Goal: Information Seeking & Learning: Learn about a topic

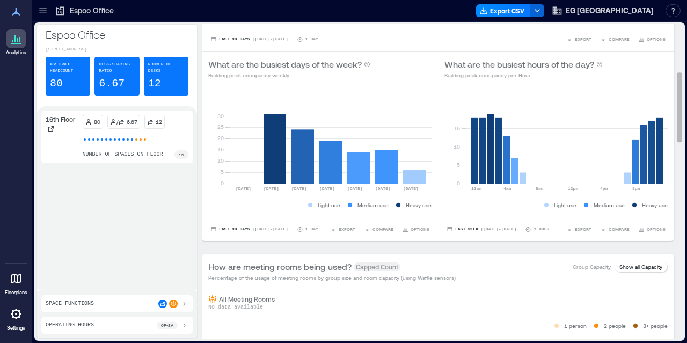
scroll to position [215, 0]
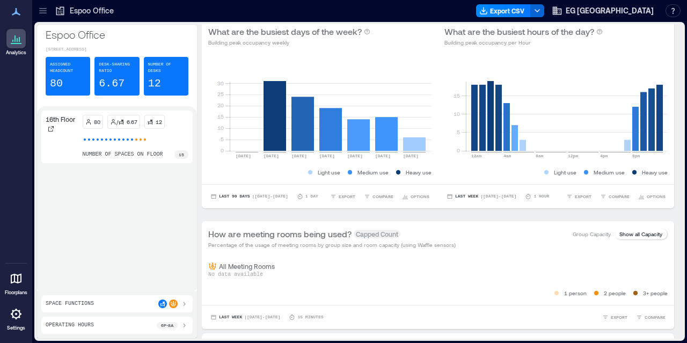
click at [10, 281] on icon at bounding box center [16, 278] width 13 height 13
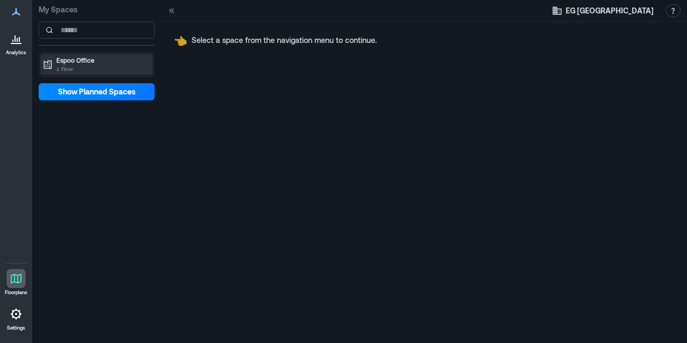
click at [76, 61] on p "Espoo Office" at bounding box center [101, 60] width 90 height 9
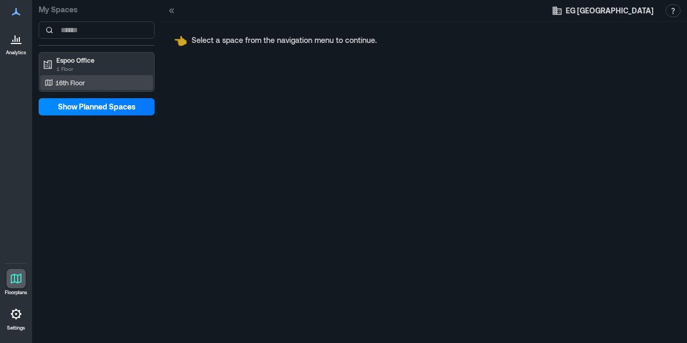
click at [78, 82] on p "16th Floor" at bounding box center [70, 82] width 30 height 9
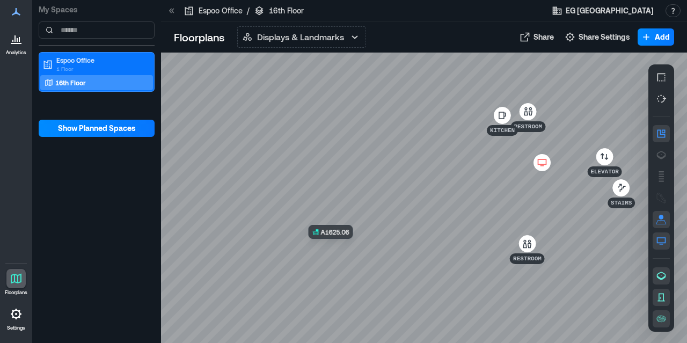
click at [343, 246] on div at bounding box center [424, 198] width 526 height 291
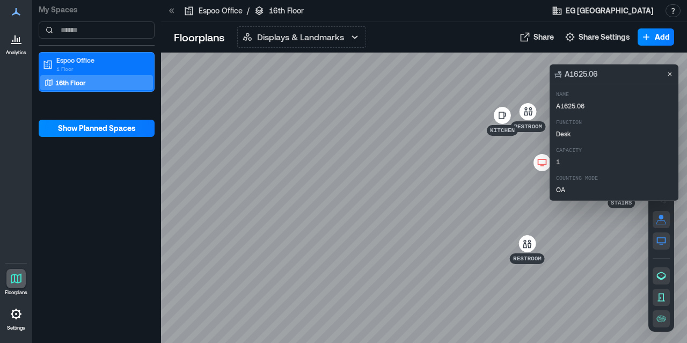
click at [392, 250] on div at bounding box center [424, 198] width 526 height 291
click at [370, 245] on div at bounding box center [424, 198] width 526 height 291
click at [340, 237] on div at bounding box center [424, 198] width 526 height 291
click at [16, 16] on icon at bounding box center [16, 11] width 13 height 13
click at [17, 41] on icon at bounding box center [17, 40] width 1 height 4
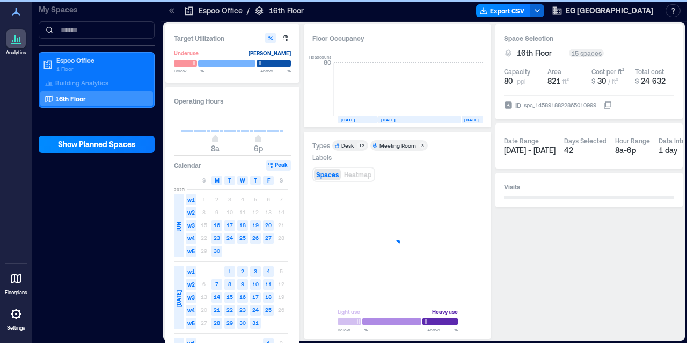
scroll to position [0, 14]
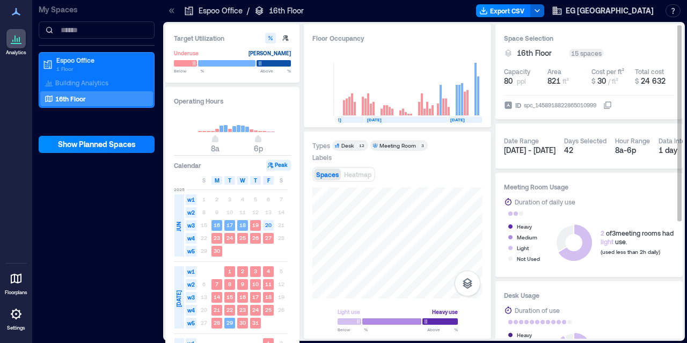
click at [573, 146] on div "42" at bounding box center [585, 150] width 42 height 11
click at [535, 150] on span "[DATE] - [DATE]" at bounding box center [530, 149] width 52 height 9
click at [501, 155] on div "Date Range [DATE] - [DATE] Days Selected 42 Hour Range 8a - 6p Data Interval 1 …" at bounding box center [588, 145] width 187 height 45
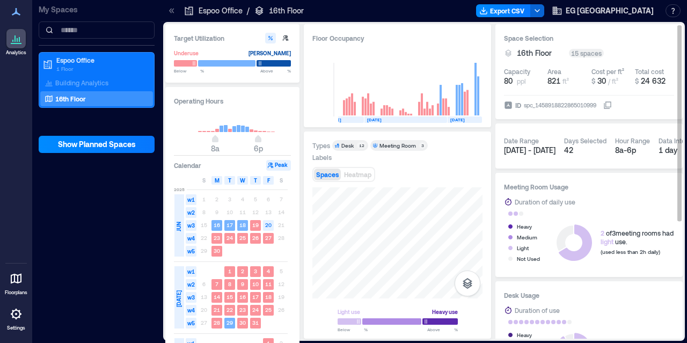
click at [591, 54] on div "15 spaces" at bounding box center [586, 53] width 35 height 9
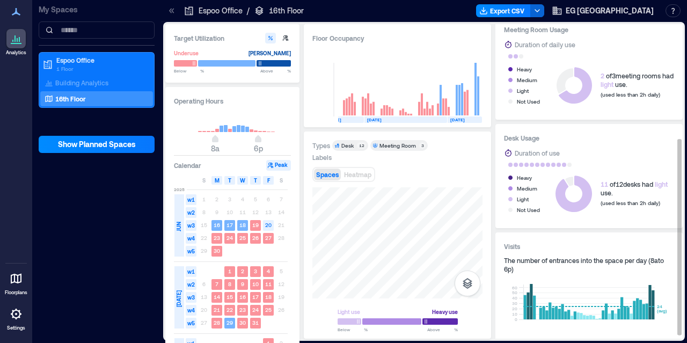
scroll to position [190, 0]
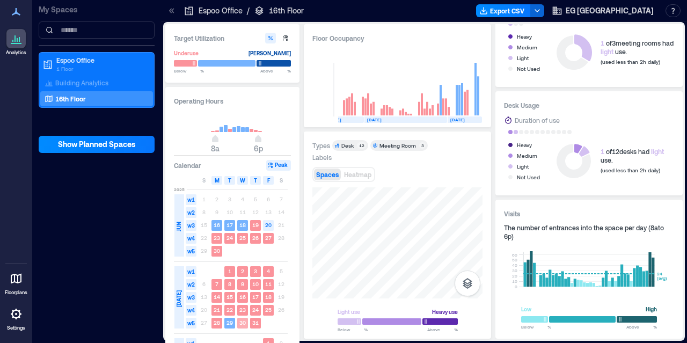
click at [244, 321] on text "30" at bounding box center [242, 322] width 6 height 6
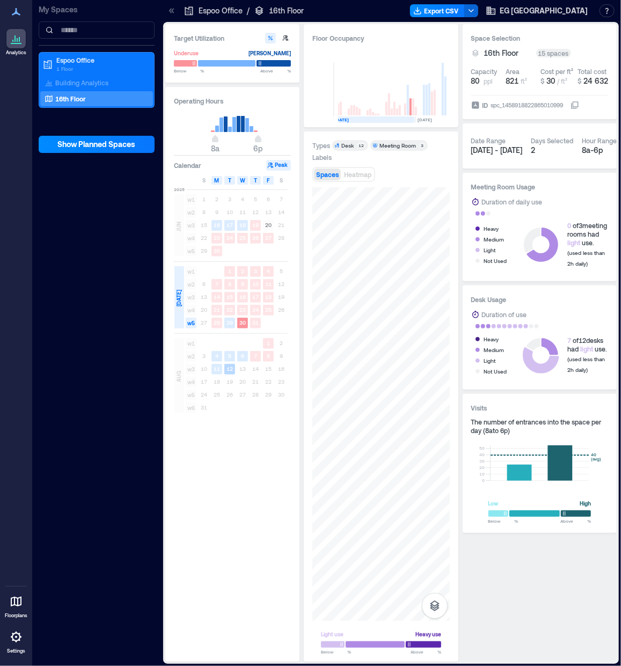
click at [230, 342] on text "12" at bounding box center [229, 368] width 6 height 6
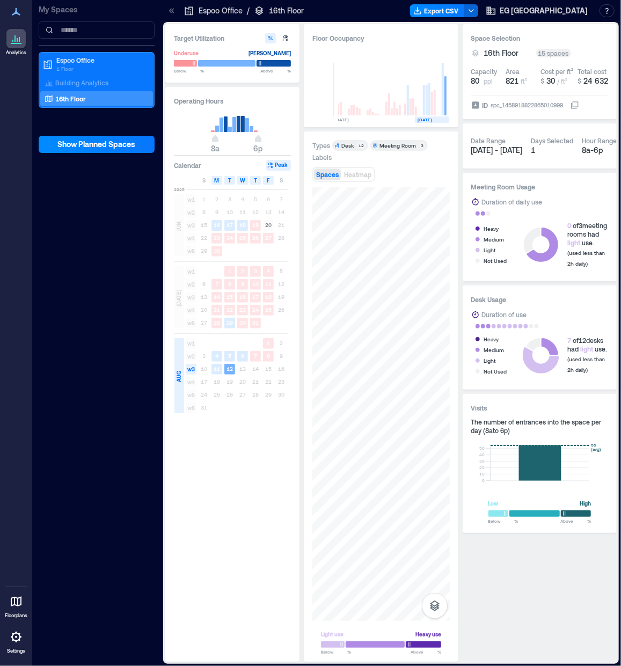
click at [243, 342] on div "10 11 12 13 14 15 16" at bounding box center [243, 369] width 90 height 13
click at [230, 342] on text "12" at bounding box center [229, 368] width 6 height 6
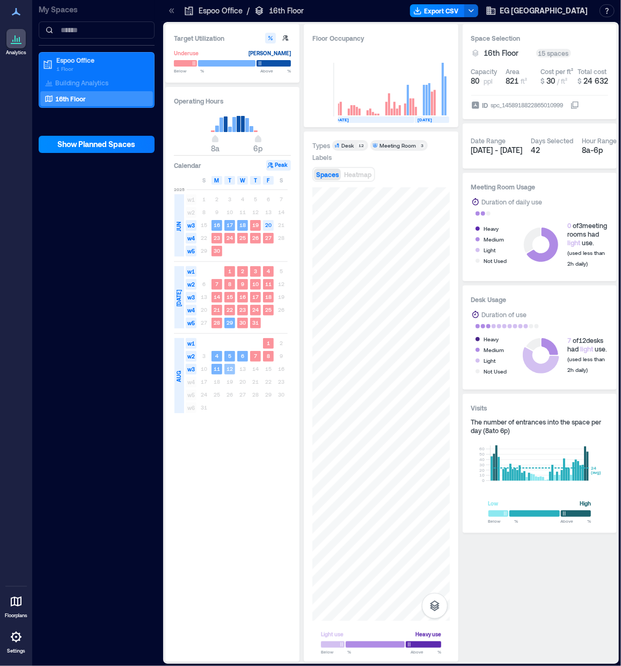
click at [230, 342] on text "12" at bounding box center [229, 368] width 6 height 6
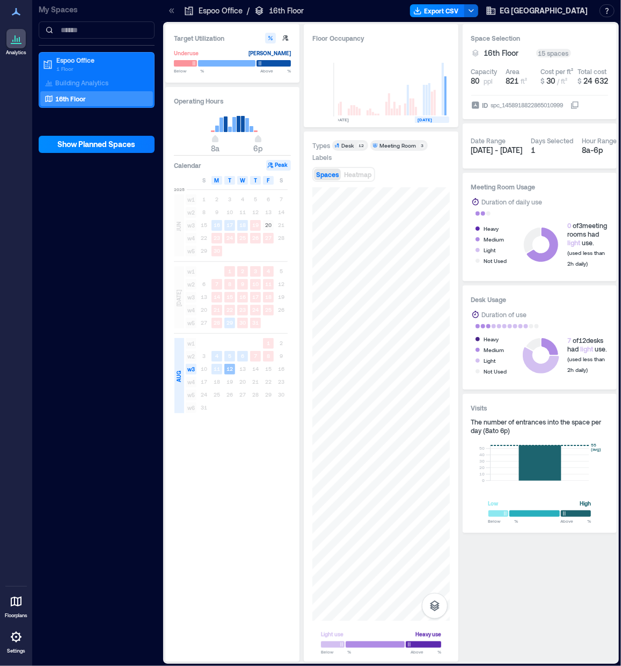
click at [230, 342] on text "12" at bounding box center [229, 368] width 6 height 6
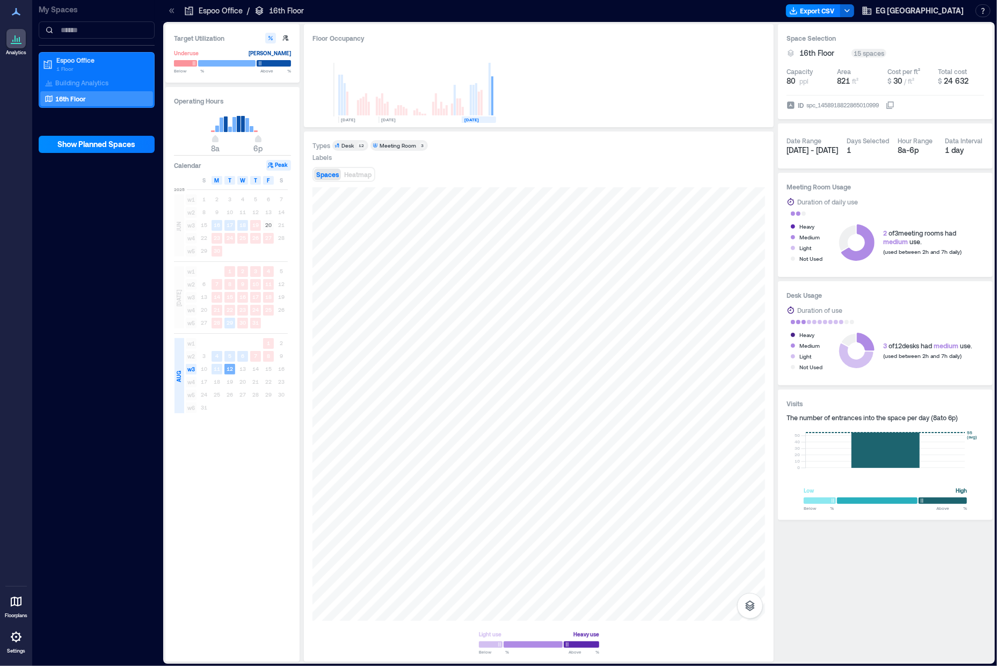
click at [81, 101] on p "16th Floor" at bounding box center [70, 98] width 31 height 9
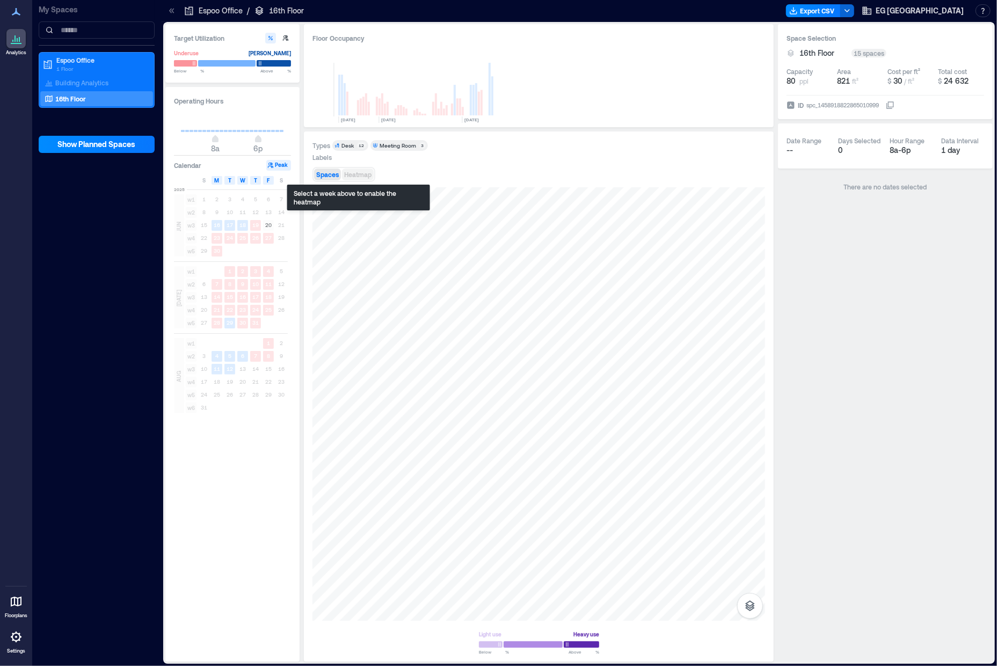
click at [358, 178] on span "Heatmap" at bounding box center [357, 175] width 27 height 8
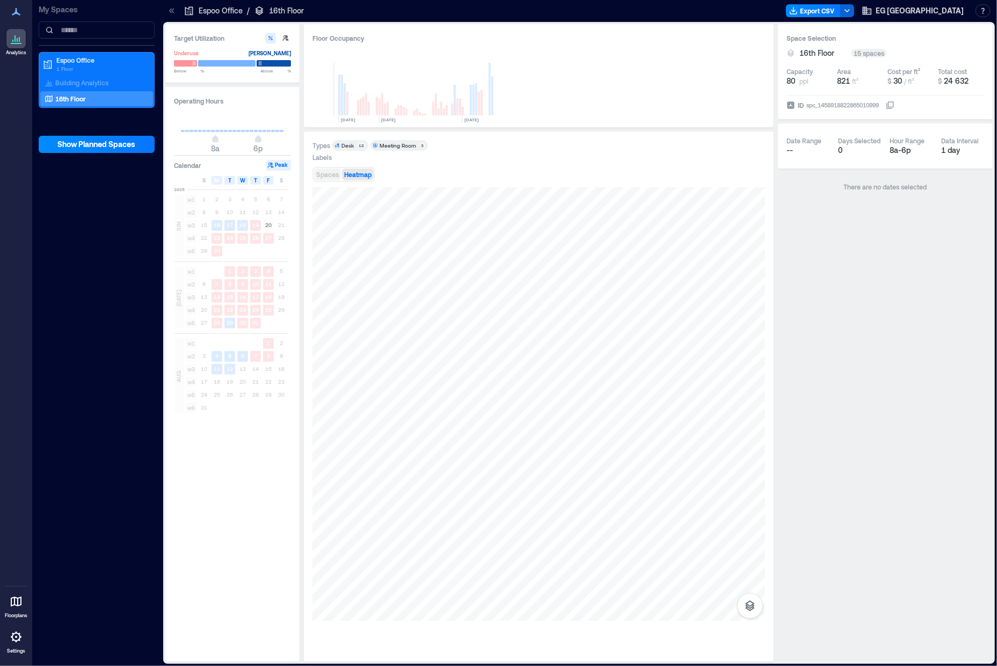
click at [330, 175] on span "Spaces" at bounding box center [327, 175] width 23 height 8
click at [405, 149] on div "Meeting Room" at bounding box center [397, 146] width 36 height 8
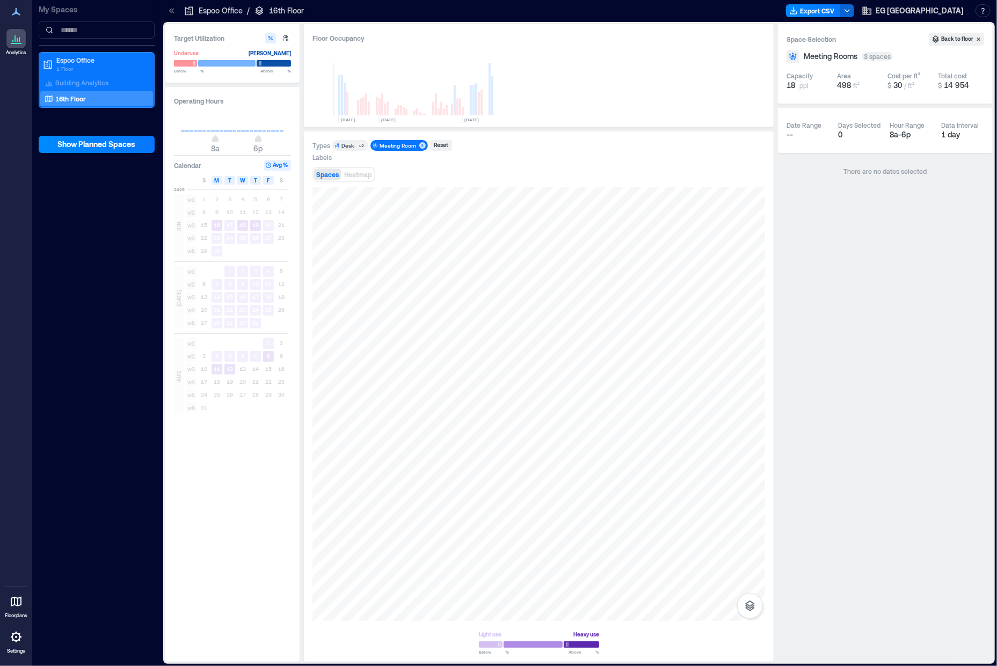
click at [405, 149] on div "Meeting Room" at bounding box center [397, 146] width 36 height 8
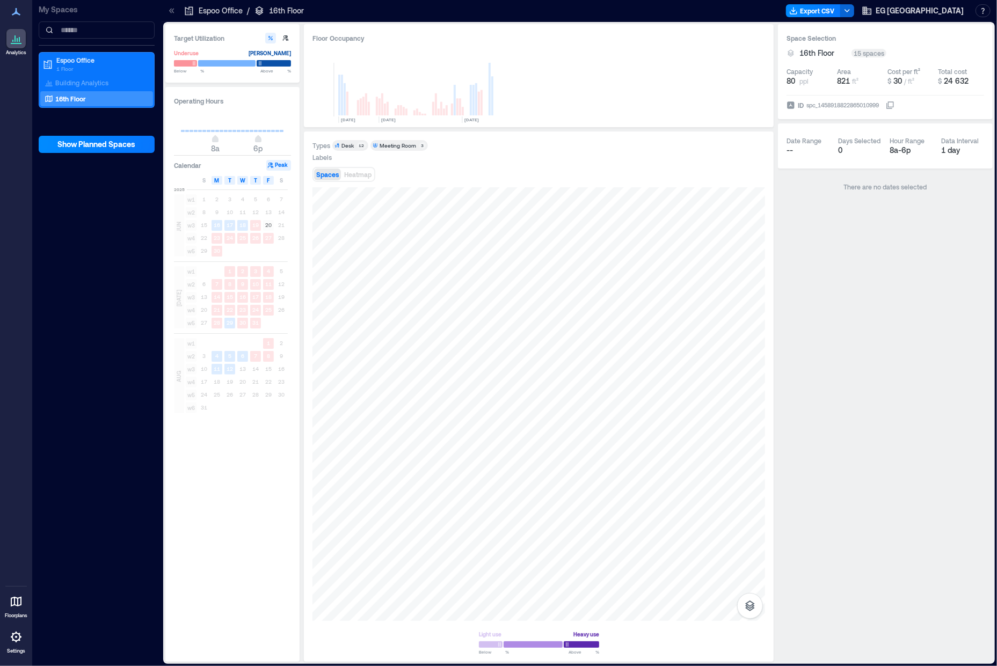
click at [357, 144] on span "Desk 12" at bounding box center [350, 146] width 32 height 8
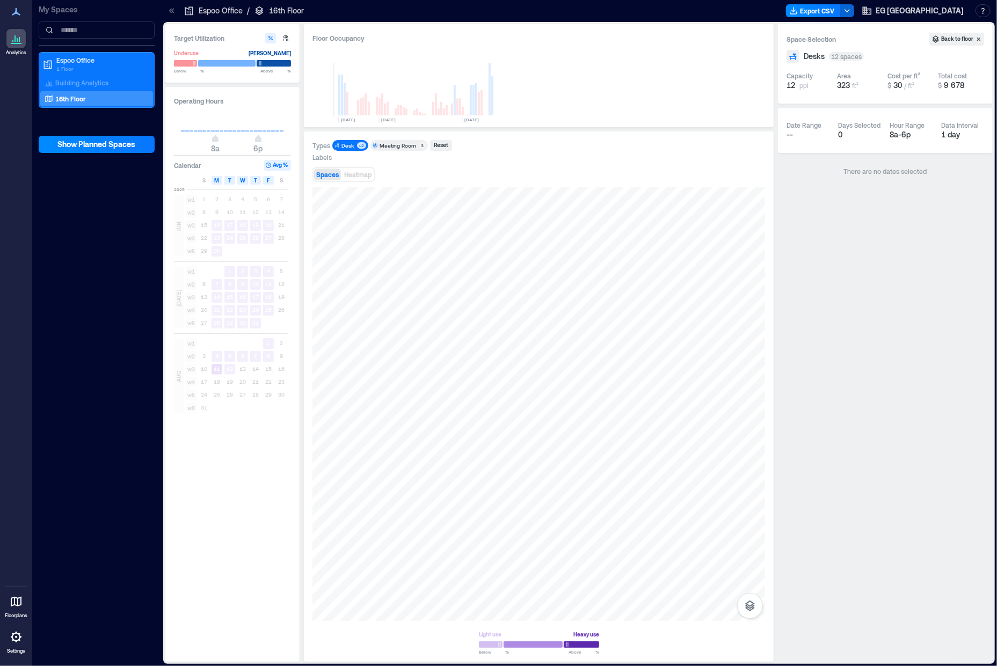
click at [357, 144] on span "Desk 12" at bounding box center [350, 146] width 32 height 8
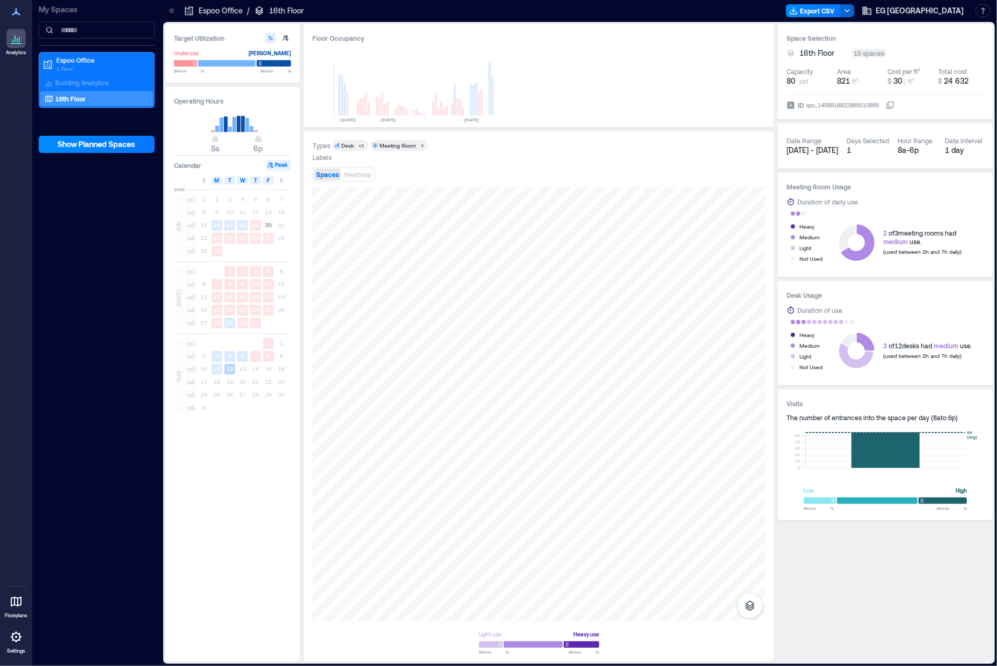
click at [229, 342] on text "12" at bounding box center [229, 368] width 6 height 6
click at [226, 123] on rect at bounding box center [226, 124] width 4 height 16
click at [244, 125] on rect at bounding box center [243, 124] width 4 height 16
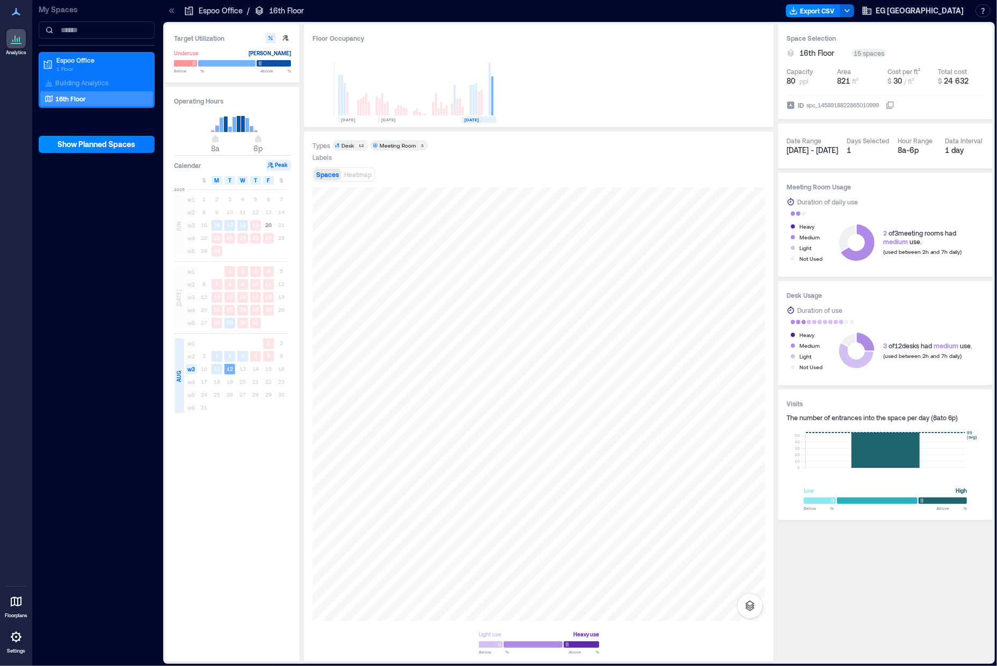
click at [244, 125] on rect at bounding box center [243, 124] width 4 height 16
click at [89, 84] on p "Building Analytics" at bounding box center [81, 82] width 53 height 9
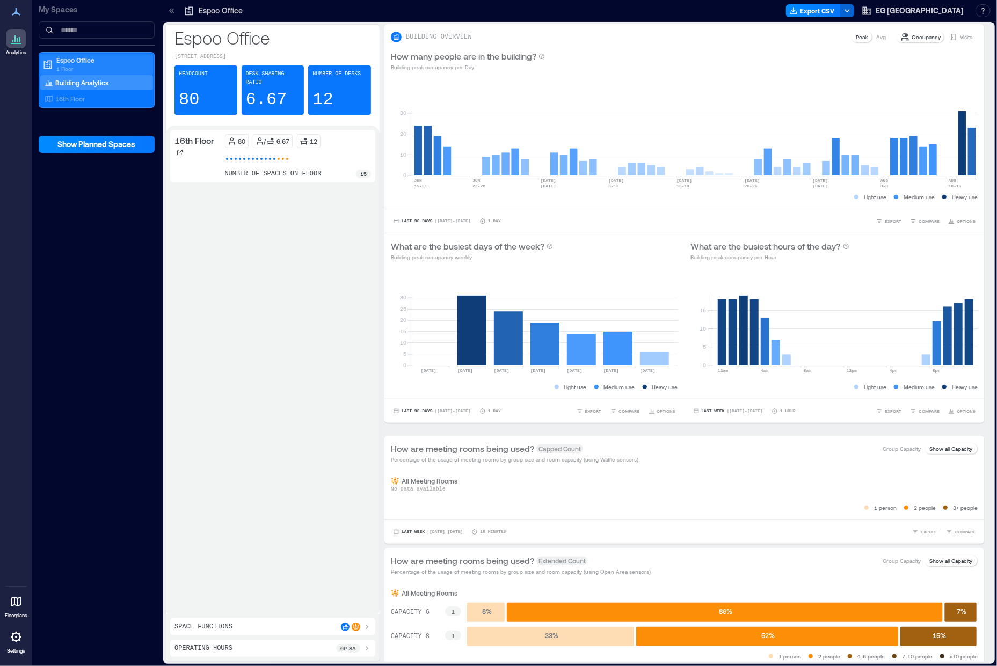
click at [96, 62] on p "Espoo Office" at bounding box center [101, 60] width 90 height 9
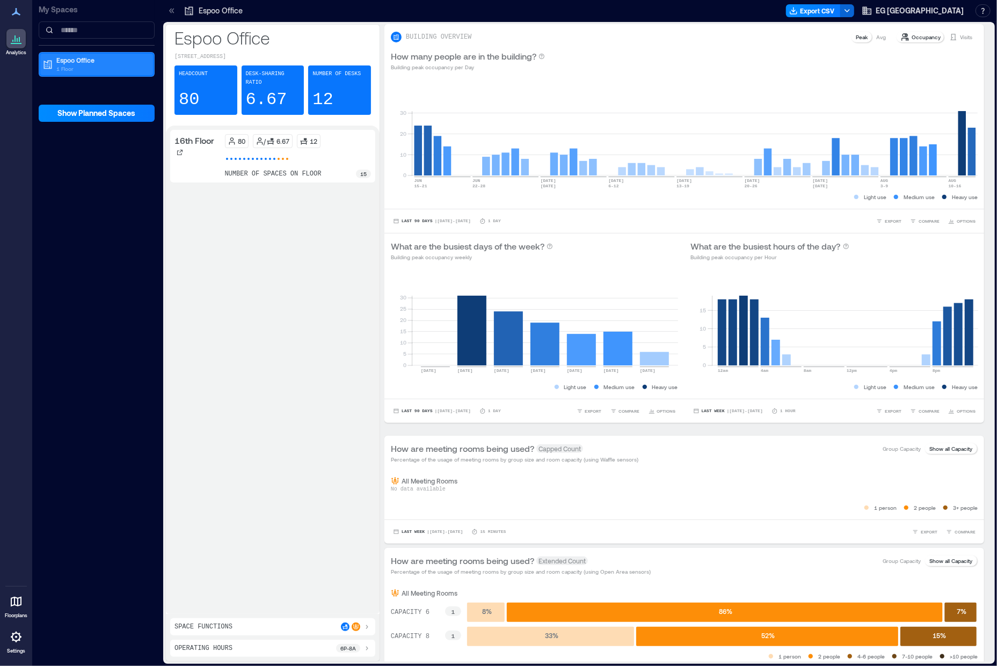
click at [96, 62] on p "Espoo Office" at bounding box center [101, 60] width 90 height 9
click at [11, 35] on icon at bounding box center [16, 38] width 13 height 13
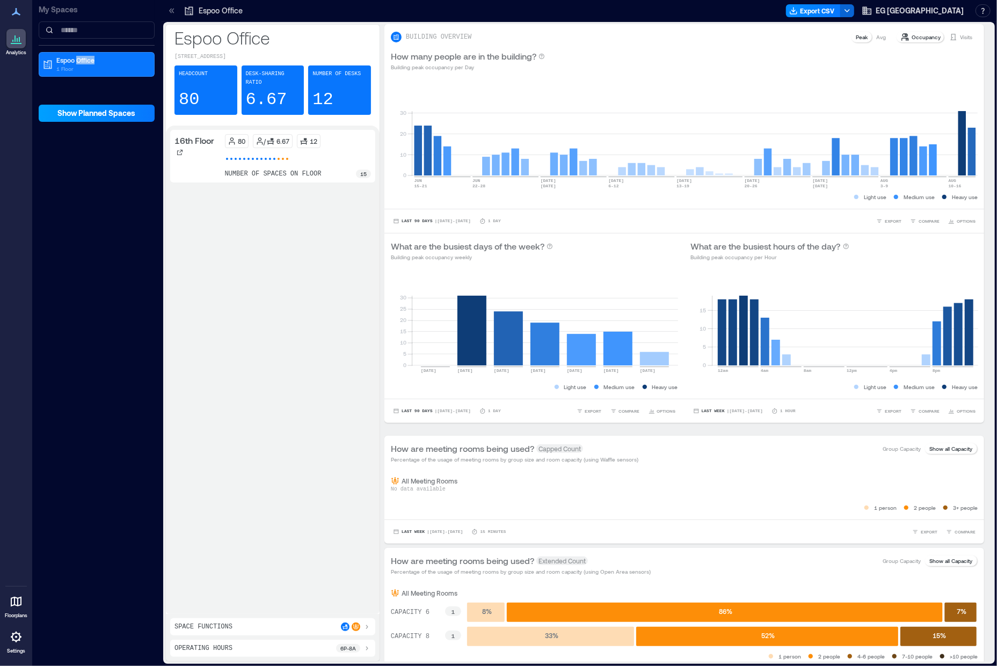
click at [90, 114] on span "Show Planned Spaces" at bounding box center [97, 113] width 78 height 11
click at [90, 114] on span "Hide Planned Spaces" at bounding box center [97, 113] width 75 height 11
click at [58, 57] on p "Espoo Office" at bounding box center [101, 60] width 90 height 9
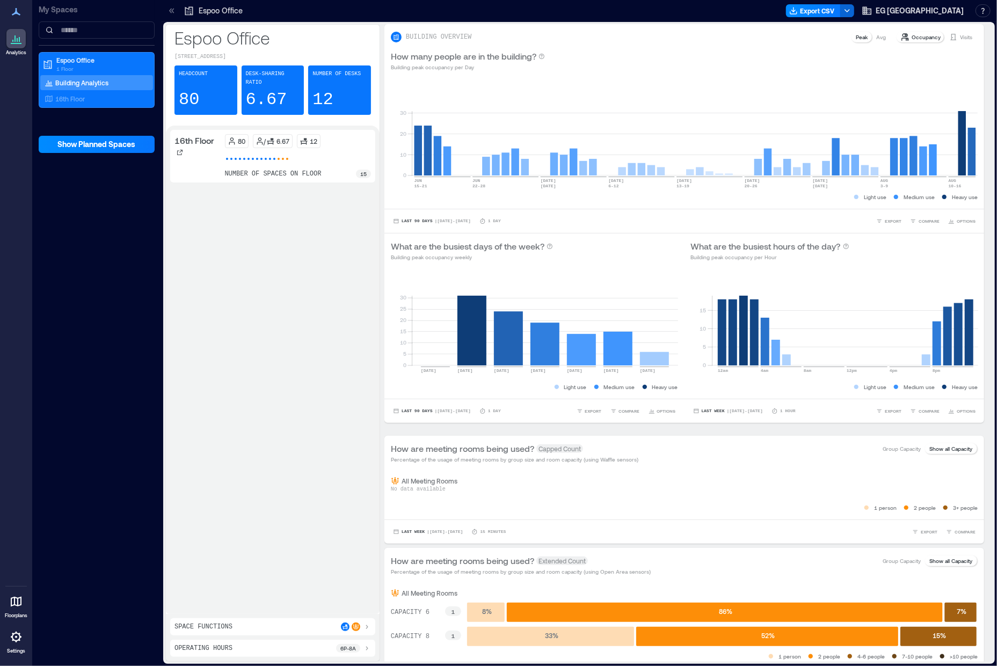
click at [86, 79] on p "Building Analytics" at bounding box center [81, 82] width 53 height 9
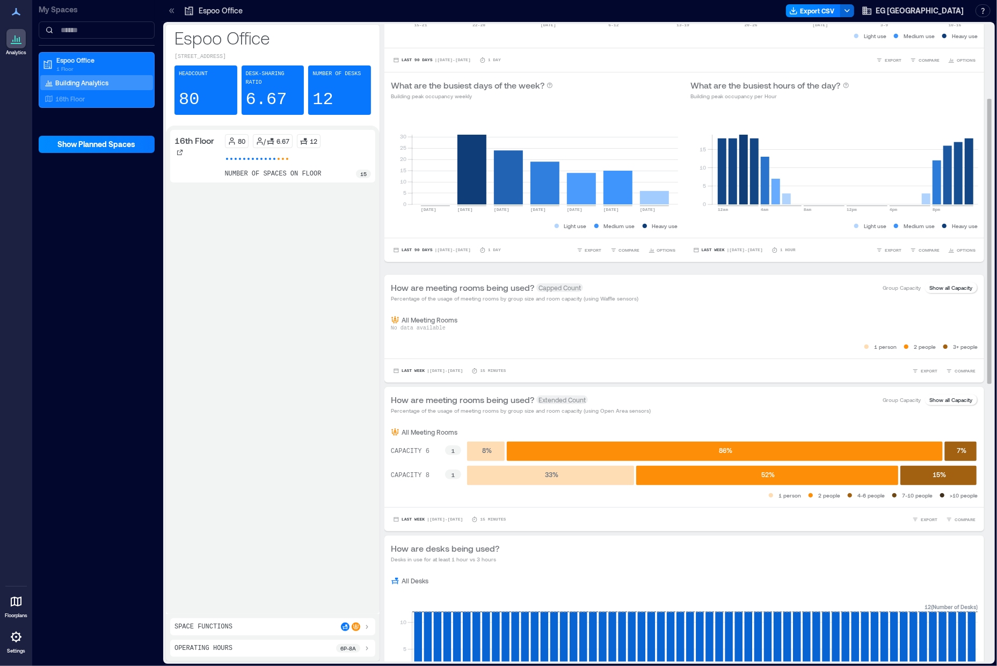
scroll to position [322, 0]
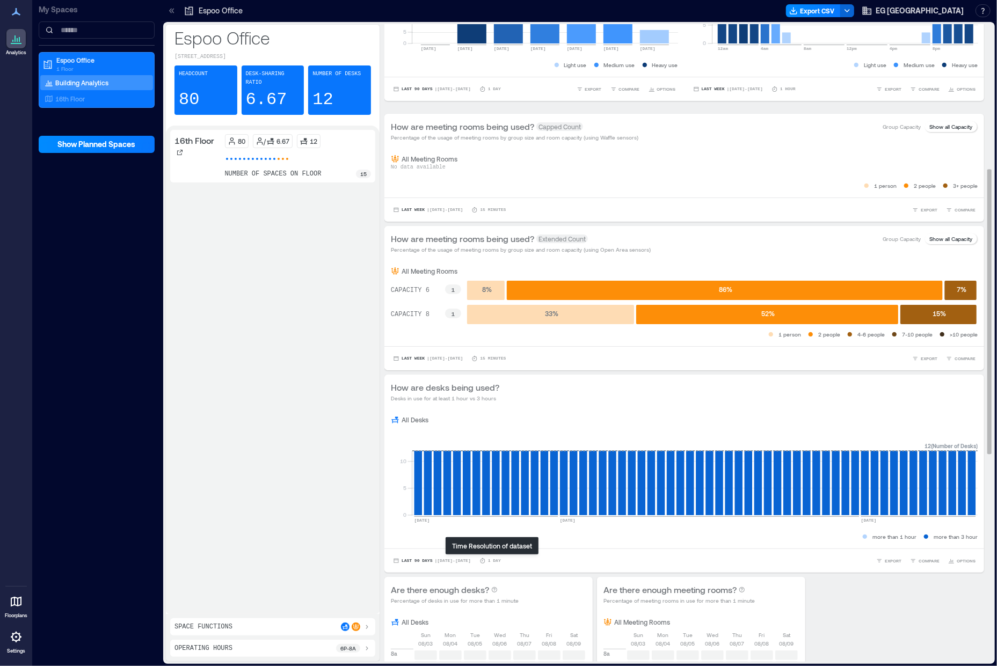
click at [484, 342] on icon at bounding box center [482, 561] width 6 height 6
click at [485, 342] on icon at bounding box center [482, 561] width 6 height 6
click at [507, 342] on div "Last 90 Days | [DATE] - [DATE] 1 Day EXPORT COMPARE OPTIONS" at bounding box center [684, 560] width 587 height 11
click at [393, 342] on icon at bounding box center [395, 419] width 9 height 9
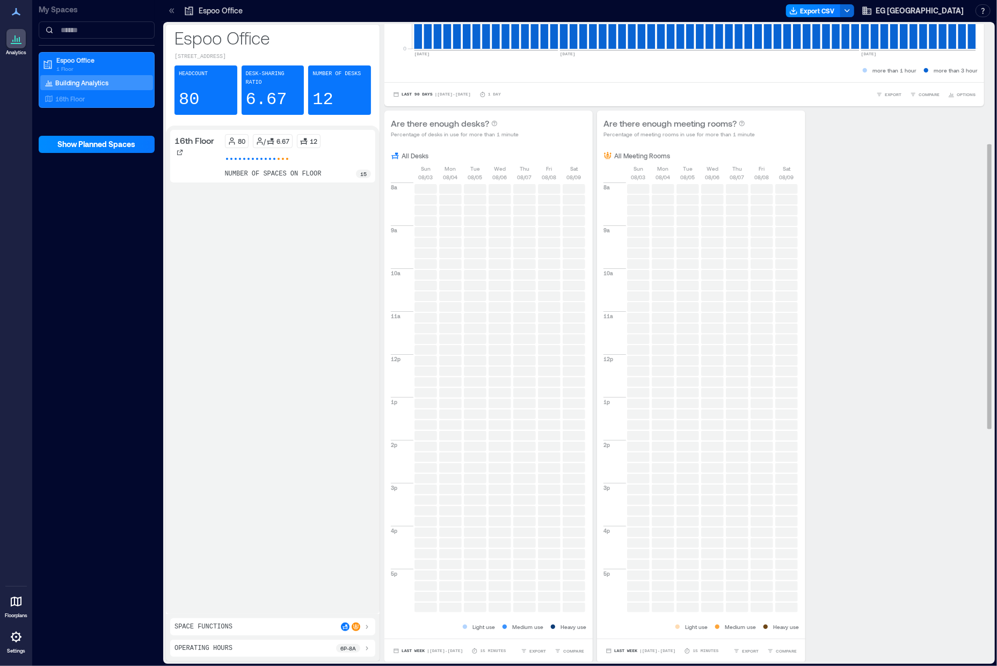
scroll to position [0, 0]
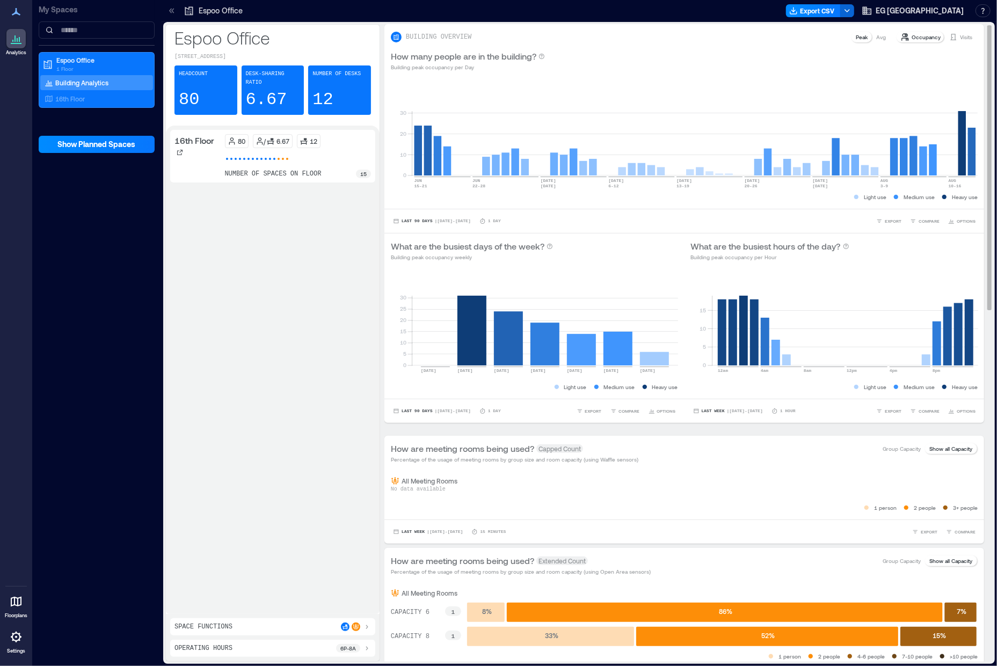
click at [686, 38] on p "Occupancy" at bounding box center [925, 37] width 29 height 9
click at [686, 38] on p "Avg" at bounding box center [881, 37] width 10 height 9
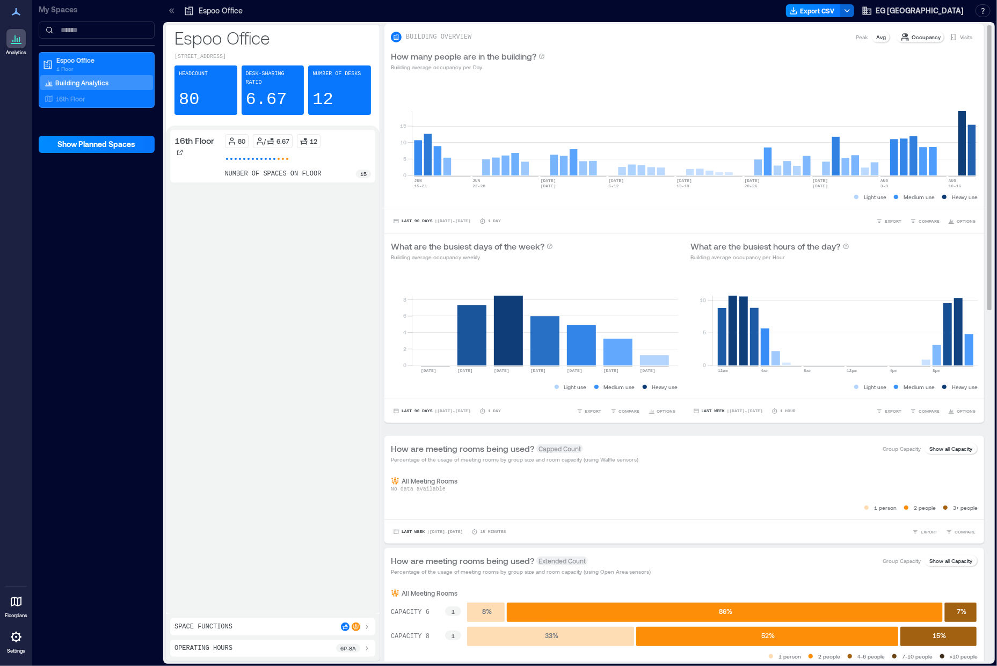
click at [686, 38] on p "Peak" at bounding box center [861, 37] width 12 height 9
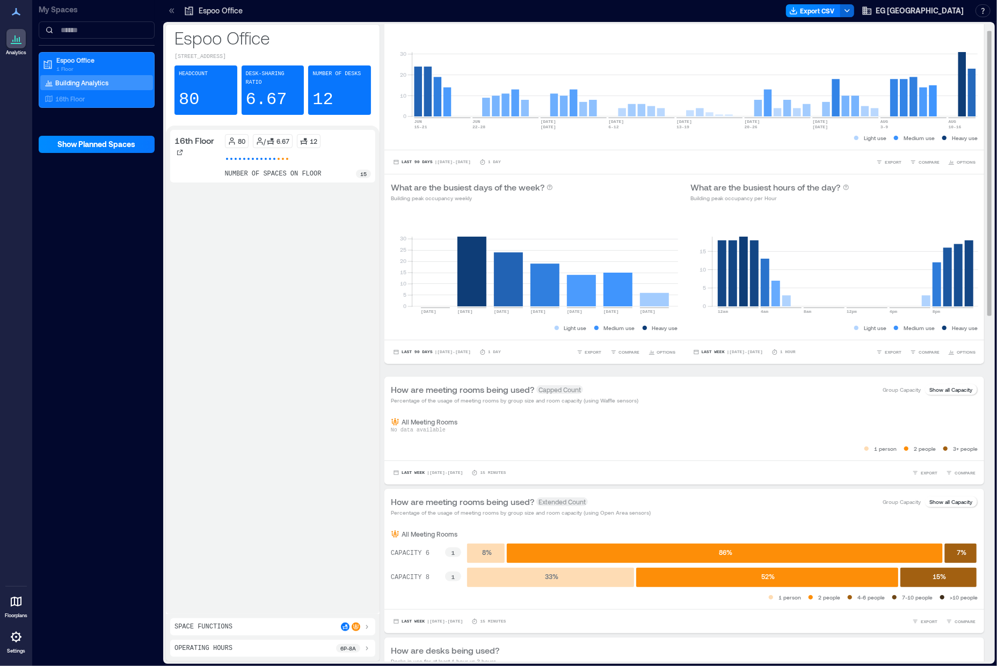
scroll to position [107, 0]
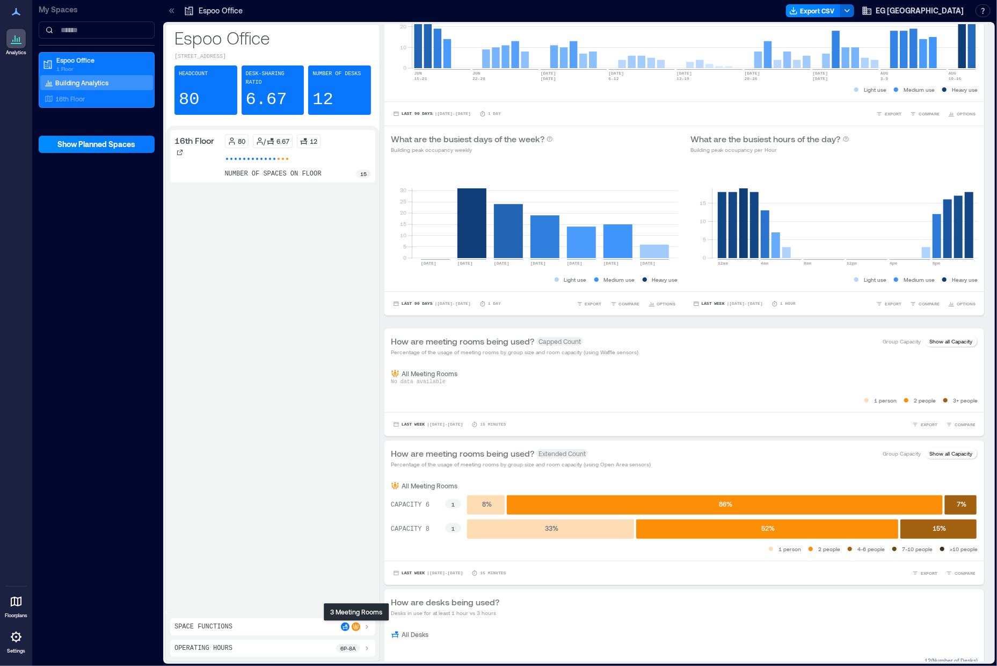
click at [356, 342] on icon at bounding box center [355, 626] width 5 height 5
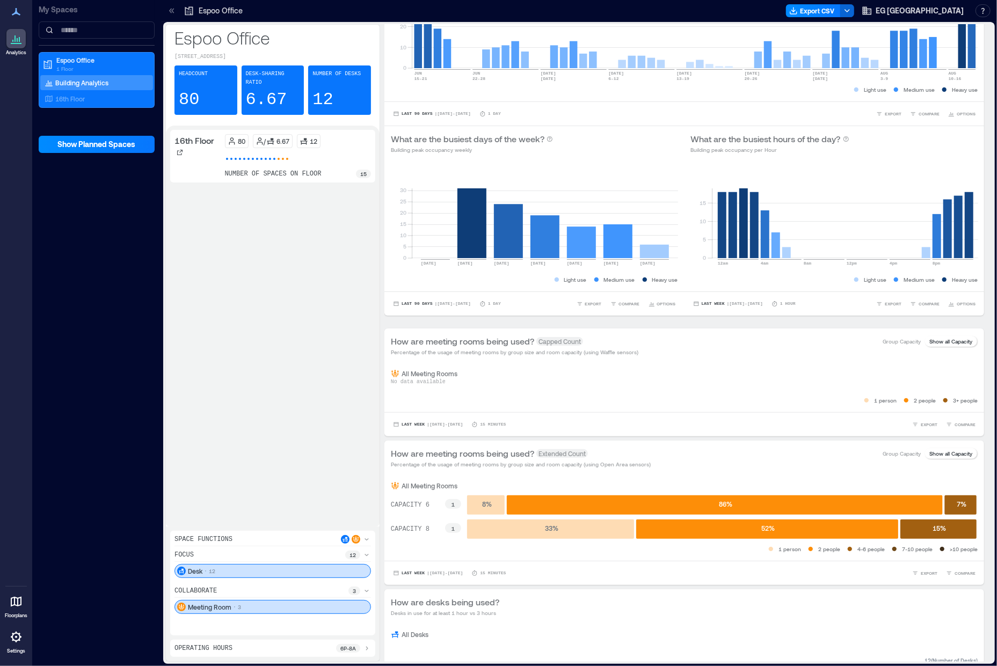
click at [257, 342] on div "Meeting Room 3" at bounding box center [272, 607] width 196 height 14
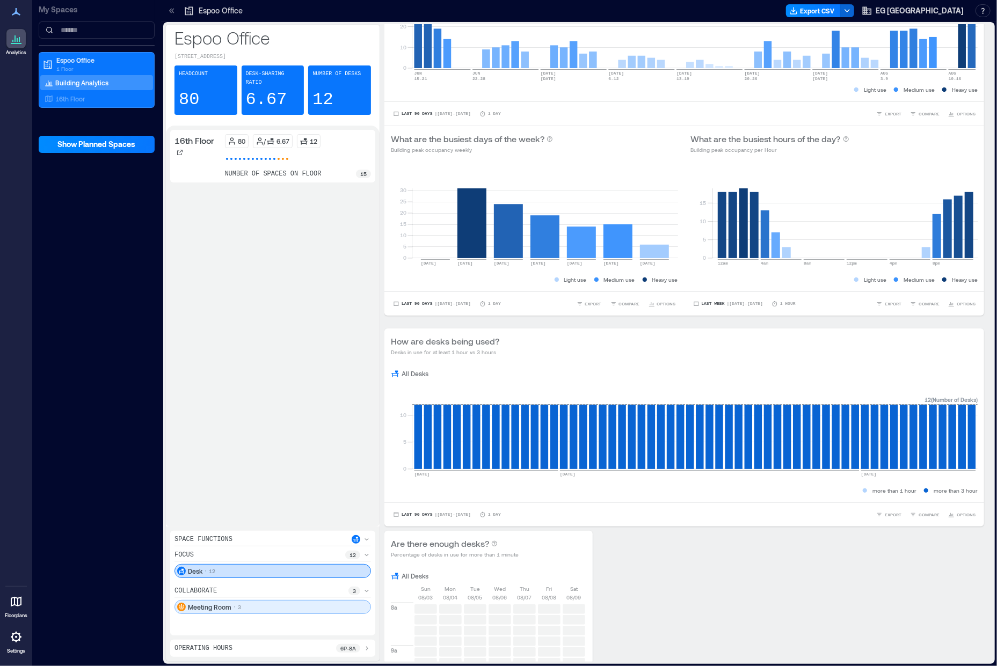
click at [257, 342] on div "Meeting Room 3" at bounding box center [272, 607] width 196 height 14
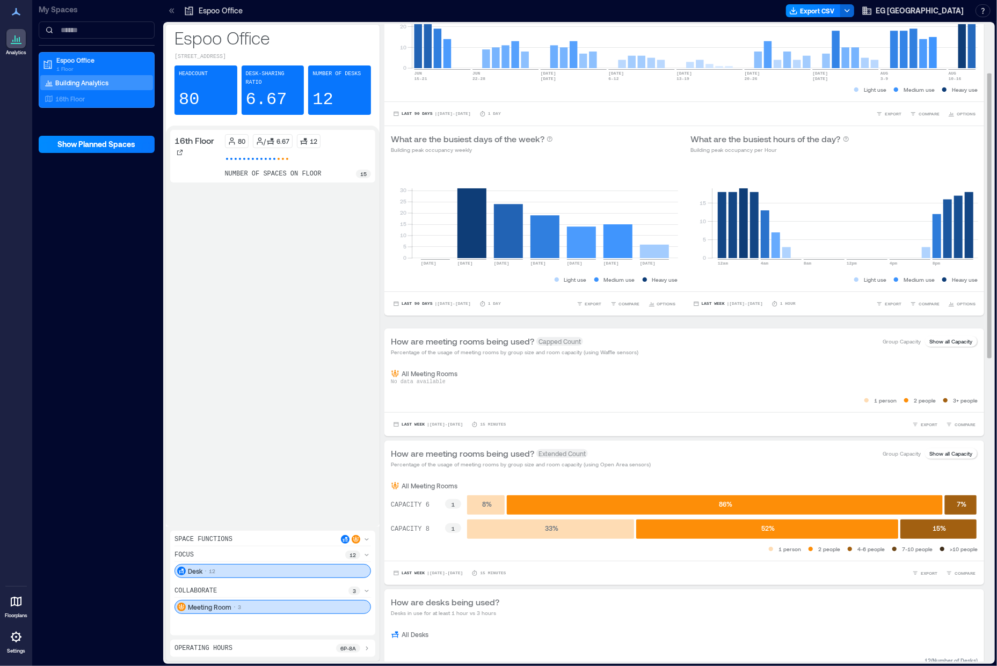
click at [686, 342] on p "Show all Capacity" at bounding box center [950, 453] width 43 height 9
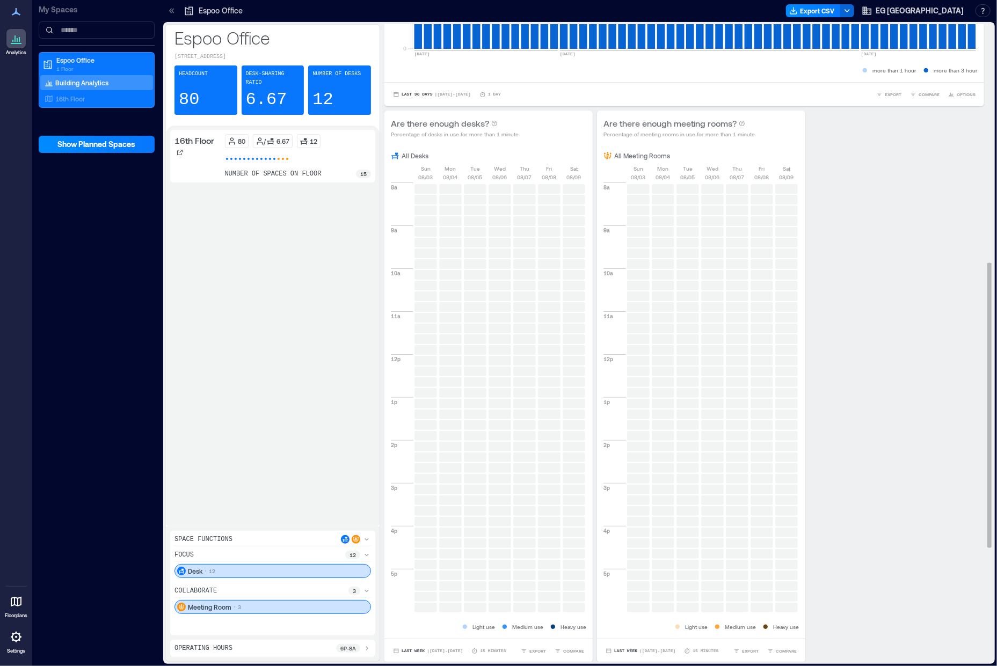
scroll to position [0, 0]
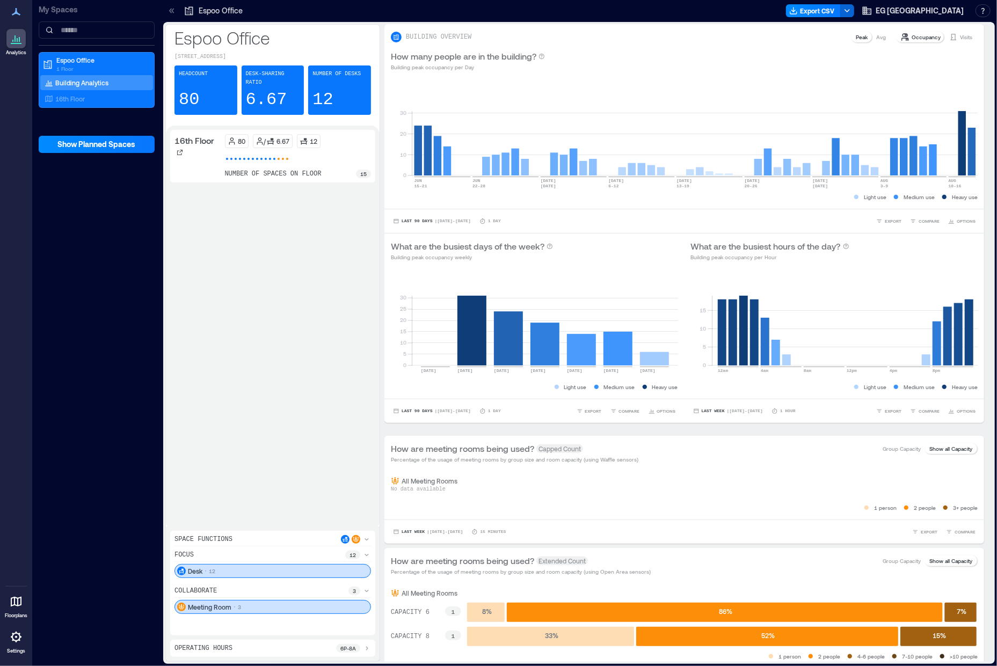
click at [16, 39] on icon at bounding box center [14, 38] width 1 height 6
click at [71, 61] on p "Espoo Office" at bounding box center [101, 60] width 90 height 9
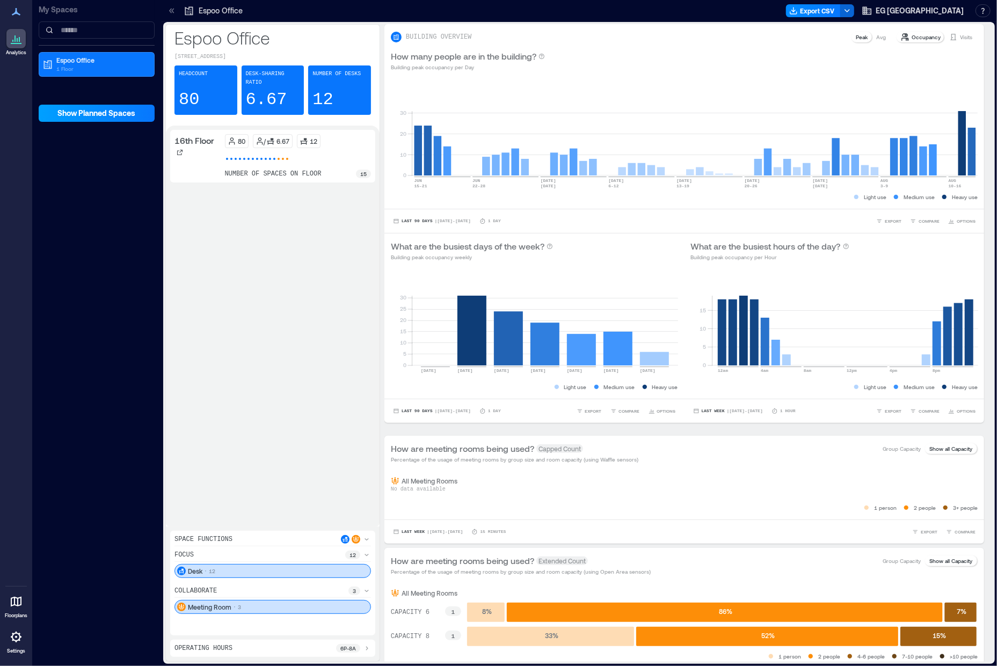
click at [84, 112] on span "Show Planned Spaces" at bounding box center [97, 113] width 78 height 11
click at [84, 112] on span "Hide Planned Spaces" at bounding box center [97, 113] width 75 height 11
click at [13, 41] on icon at bounding box center [12, 41] width 1 height 2
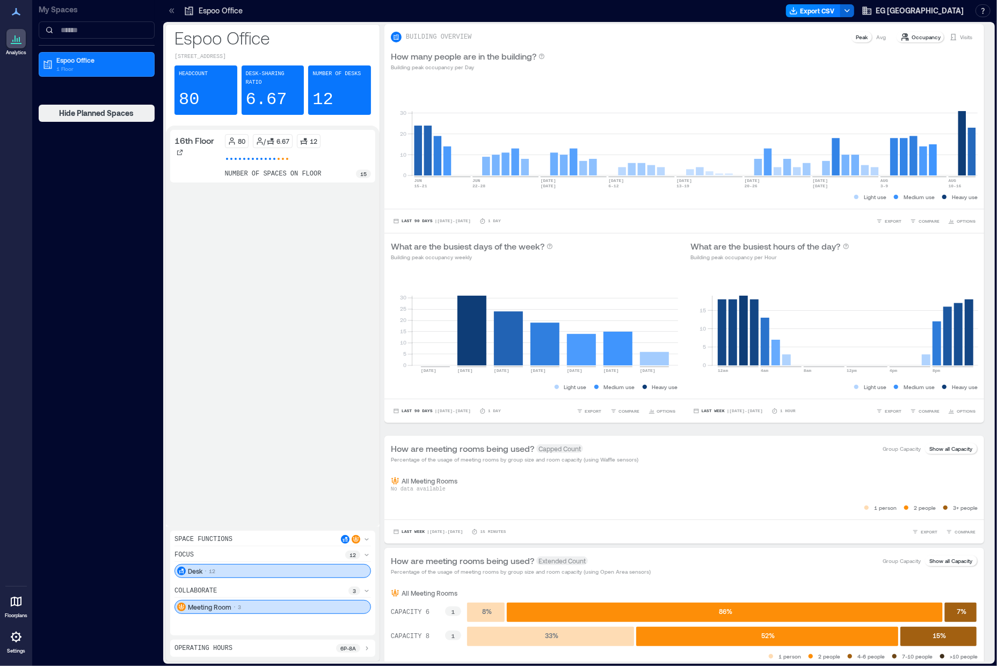
click at [51, 10] on p "My Spaces" at bounding box center [97, 9] width 116 height 11
click at [13, 12] on icon at bounding box center [16, 11] width 13 height 13
click at [172, 13] on icon at bounding box center [171, 10] width 11 height 11
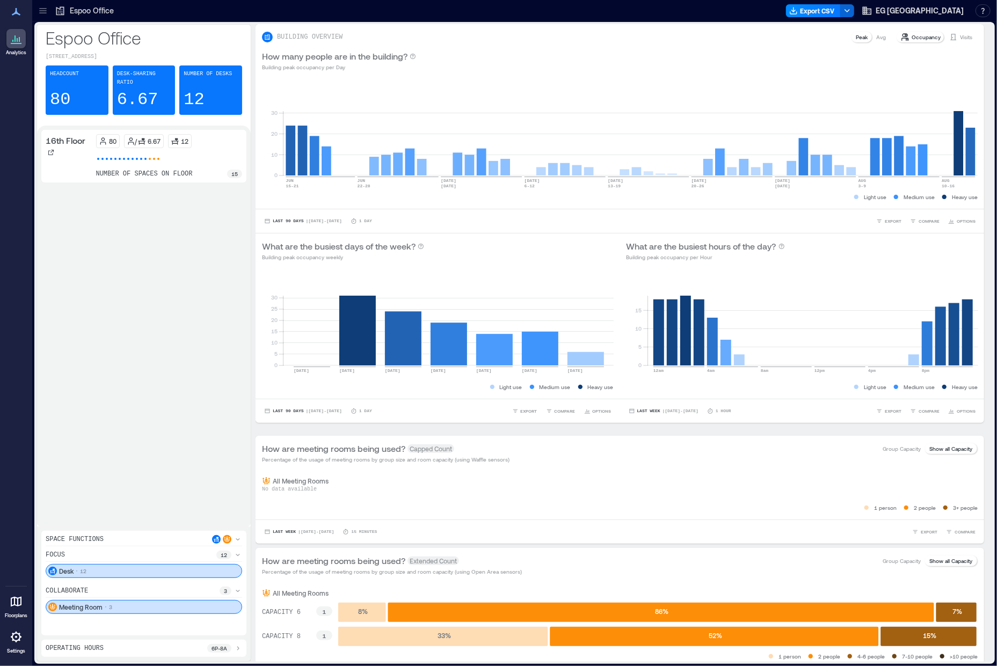
click at [82, 11] on p "Espoo Office" at bounding box center [92, 10] width 44 height 11
click at [40, 14] on icon at bounding box center [43, 10] width 11 height 11
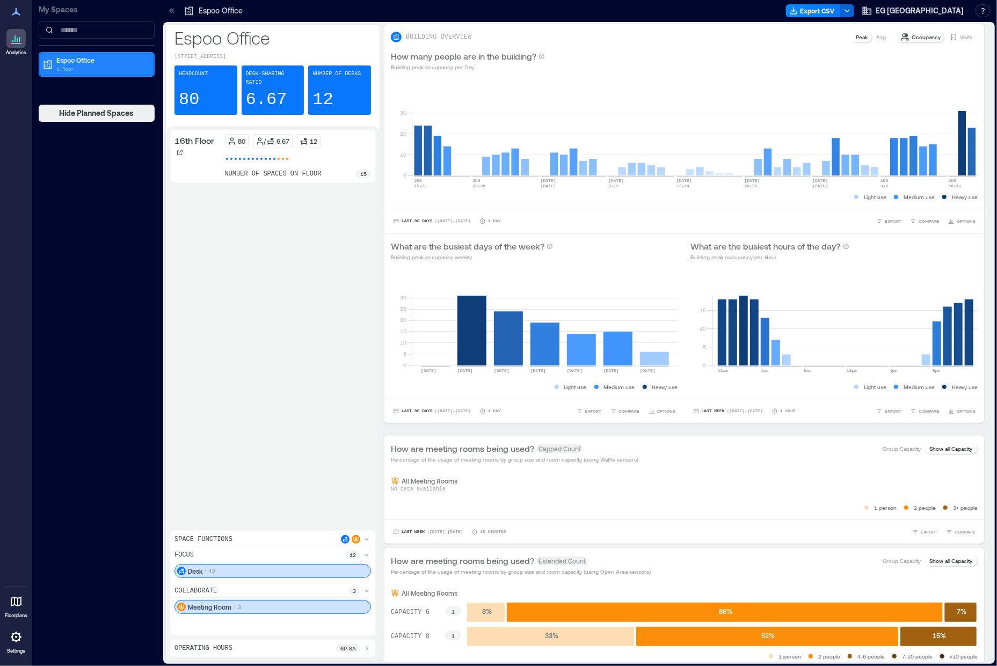
click at [79, 57] on p "Espoo Office" at bounding box center [101, 60] width 90 height 9
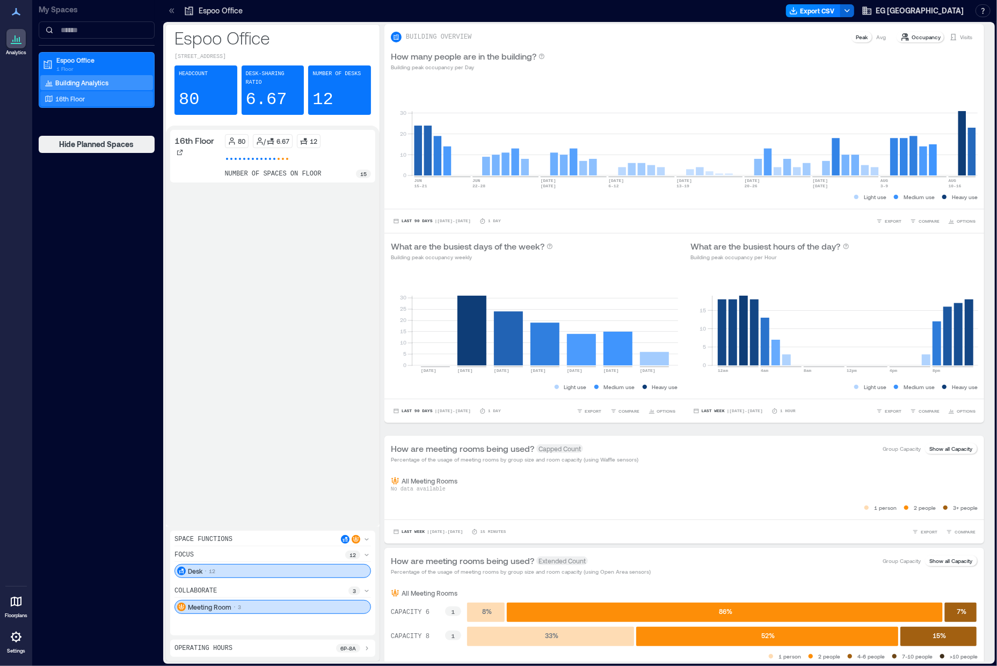
click at [68, 104] on div "16th Floor" at bounding box center [94, 98] width 104 height 11
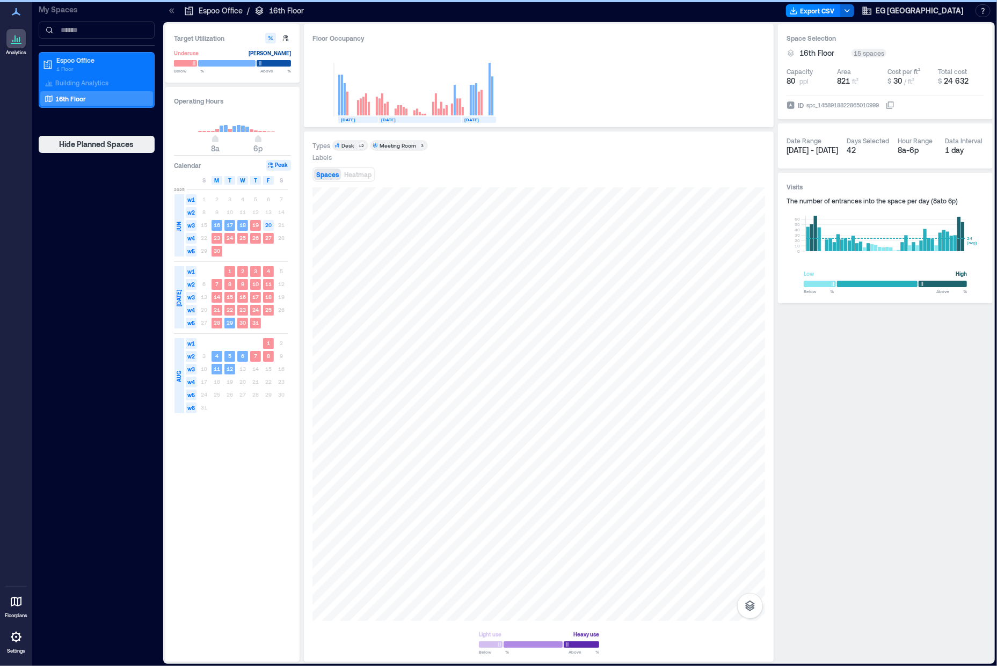
click at [244, 342] on div "10 11 12 13 14 15 16" at bounding box center [243, 369] width 90 height 13
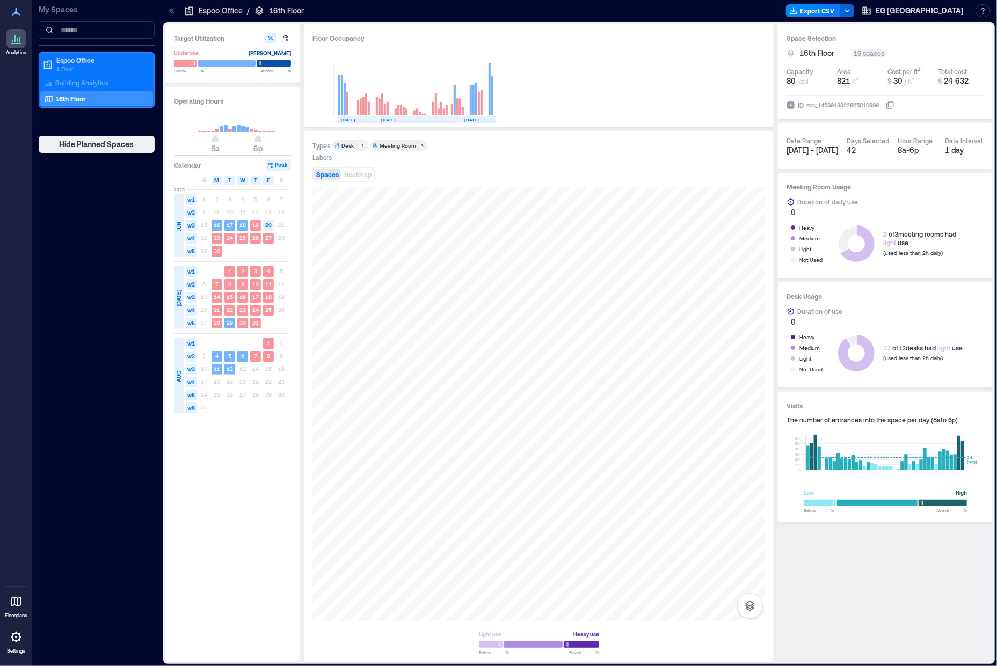
click at [244, 342] on div "10 11 12 13 14 15 16" at bounding box center [243, 369] width 90 height 13
click at [232, 342] on div "Operating Hours 8a 6p Calendar Peak S M T W T F S [DATE] w1 1 2 3 4 5 6 7 w2 8 …" at bounding box center [232, 374] width 134 height 575
